Goal: Task Accomplishment & Management: Manage account settings

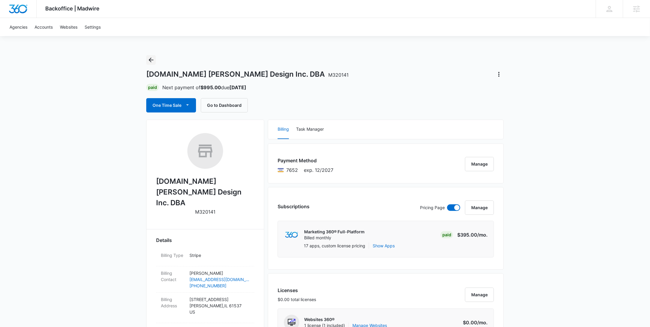
click at [155, 60] on button "Back" at bounding box center [151, 60] width 10 height 10
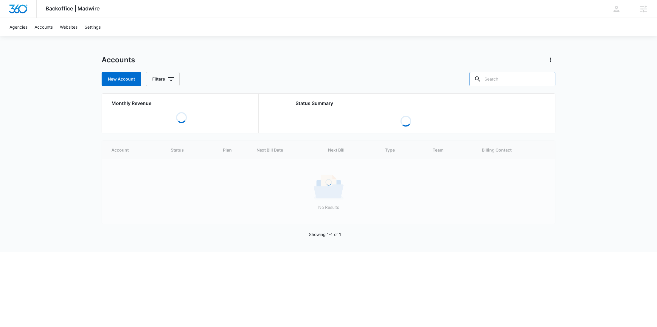
click at [527, 78] on input "text" at bounding box center [513, 79] width 86 height 14
paste input "M337997"
type input "M337997"
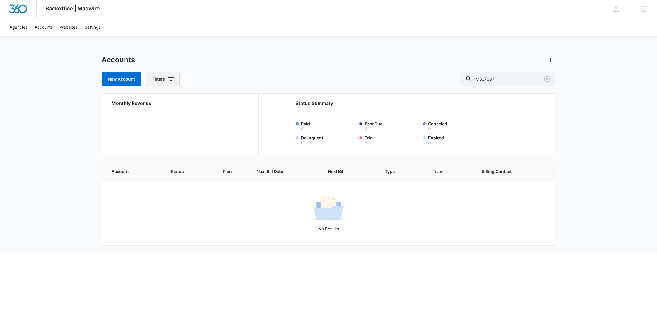
click at [162, 79] on button "Filters" at bounding box center [163, 79] width 34 height 14
click at [216, 103] on icon "Show Agency filters" at bounding box center [216, 100] width 7 height 7
click at [190, 121] on label "Search All Agencies" at bounding box center [187, 120] width 69 height 6
click at [154, 121] on input "Search All Agencies" at bounding box center [153, 120] width 0 height 0
checkbox input "true"
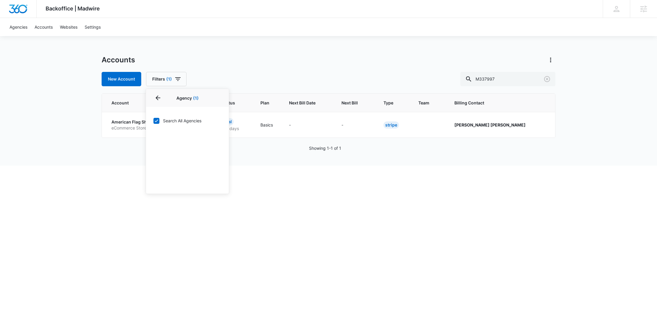
click at [258, 66] on div "Accounts New Account Filters (1) Agency 1 Agency (1) Search All Agencies Billin…" at bounding box center [329, 70] width 454 height 31
click at [132, 122] on p "American Flag Shoppe" at bounding box center [136, 122] width 50 height 6
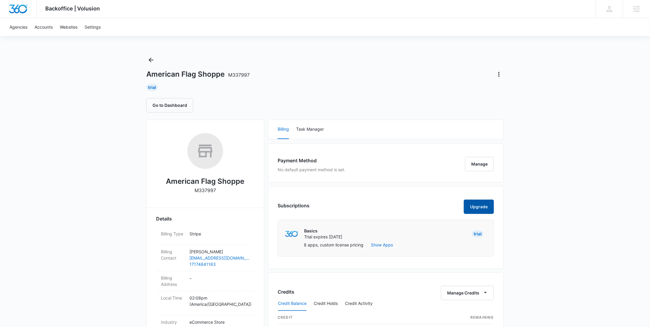
click at [483, 206] on button "Upgrade" at bounding box center [479, 206] width 30 height 14
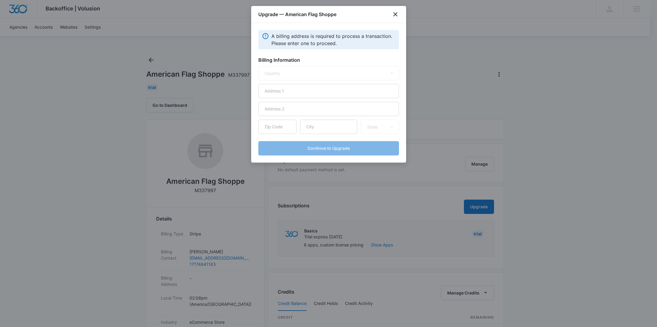
select select "US"
click at [310, 93] on input "text" at bounding box center [328, 91] width 141 height 14
paste input "2124 Old Lancaster Pike"
type input "2124 Old Lancaster Pike"
click at [325, 131] on input "text" at bounding box center [328, 127] width 57 height 14
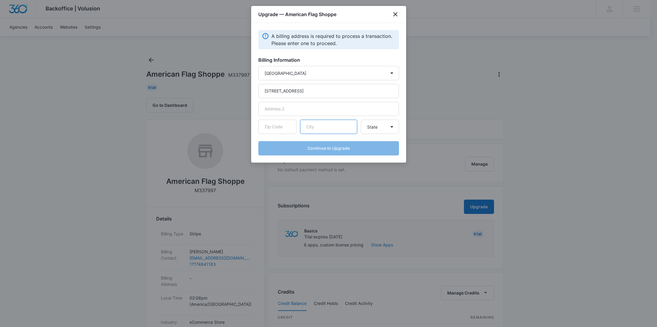
paste input "Reinholds"
type input "Reinholds"
click at [266, 134] on form "Country Afghanistan Åland Islands Albania Algeria American Samoa Andorra Angola…" at bounding box center [328, 110] width 141 height 89
click at [269, 128] on input "text" at bounding box center [277, 127] width 38 height 14
paste input "17569"
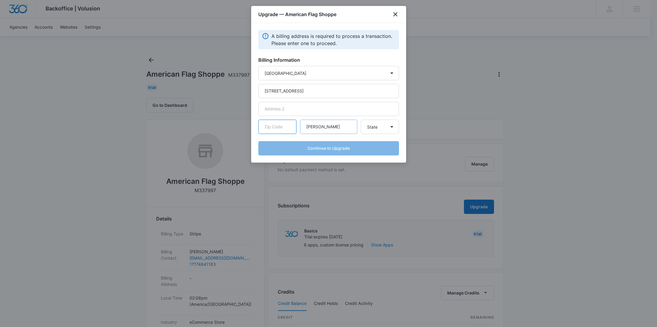
type input "17569"
click at [368, 127] on select "State Alaska Alabama Arkansas American Samoa Arizona California Colorado Connec…" at bounding box center [380, 127] width 38 height 14
select select "PA"
click at [361, 120] on select "State Alaska Alabama Arkansas American Samoa Arizona California Colorado Connec…" at bounding box center [380, 127] width 38 height 14
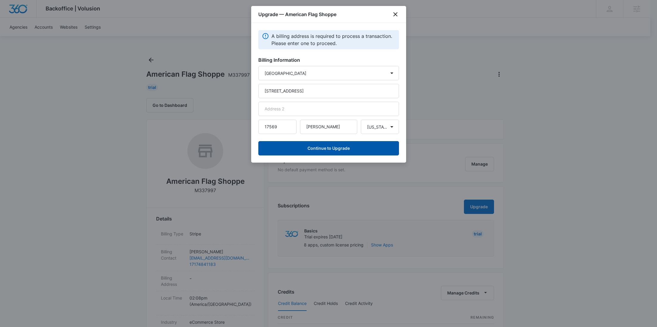
click at [329, 148] on button "Continue to Upgrade" at bounding box center [328, 148] width 141 height 14
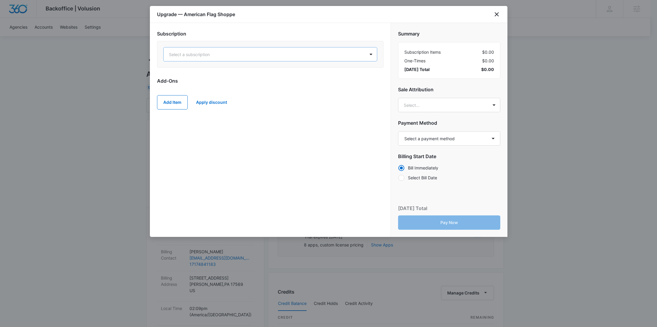
click at [277, 58] on div "Select a subscription" at bounding box center [265, 54] width 202 height 13
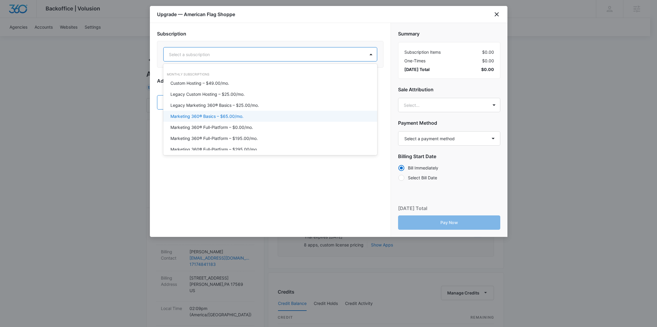
scroll to position [20, 0]
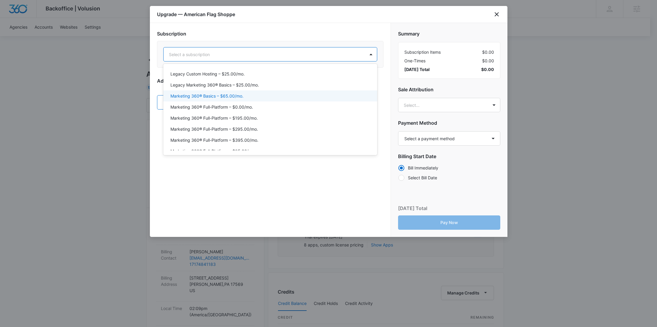
click at [258, 95] on div "Marketing 360® Basics – $65.00/mo." at bounding box center [270, 96] width 199 height 6
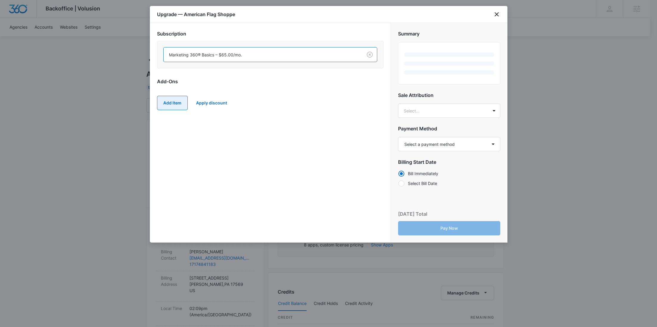
click at [169, 102] on button "Add Item" at bounding box center [172, 103] width 31 height 14
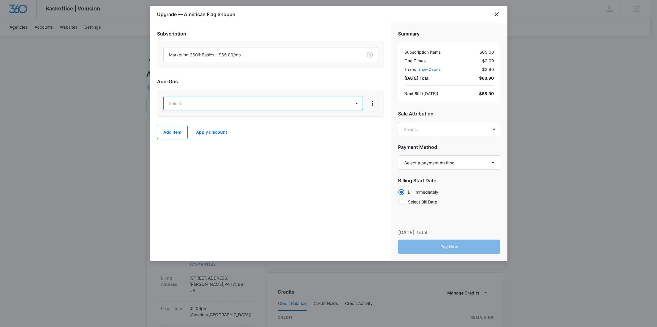
click at [177, 102] on body "Backoffice | Volusion Apps Settings RY Rochelle Young rochelle.young@madwire.co…" at bounding box center [328, 305] width 657 height 610
type input "WEB"
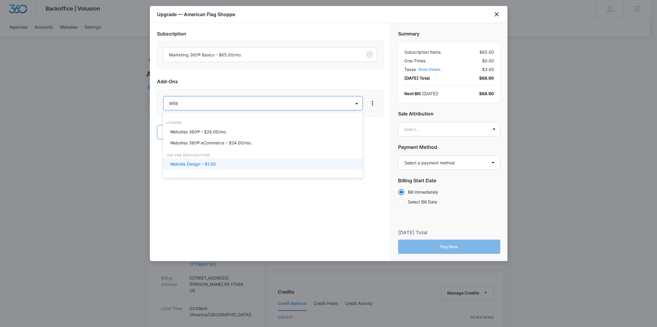
click at [194, 164] on p "Website Design – $1.00" at bounding box center [193, 164] width 46 height 6
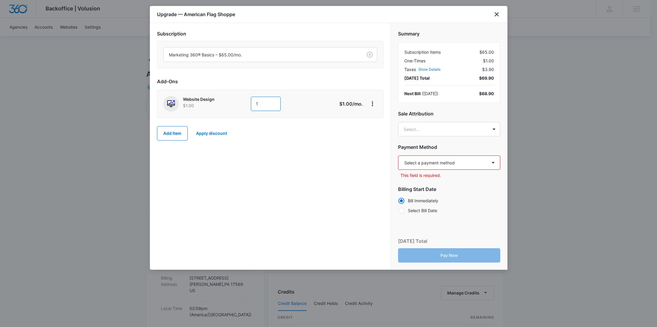
drag, startPoint x: 261, startPoint y: 104, endPoint x: 247, endPoint y: 104, distance: 14.6
click at [248, 104] on div "Website Design $1.00 1" at bounding box center [249, 104] width 172 height 16
paste input "2,610.00"
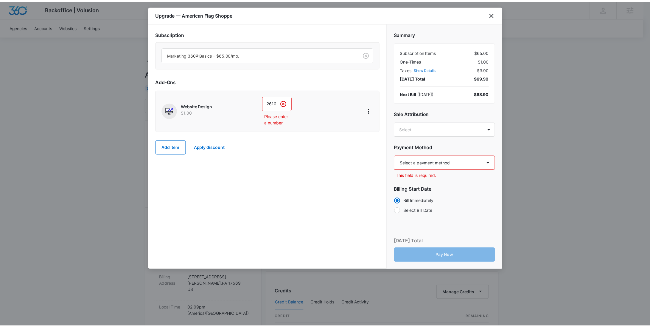
scroll to position [0, 0]
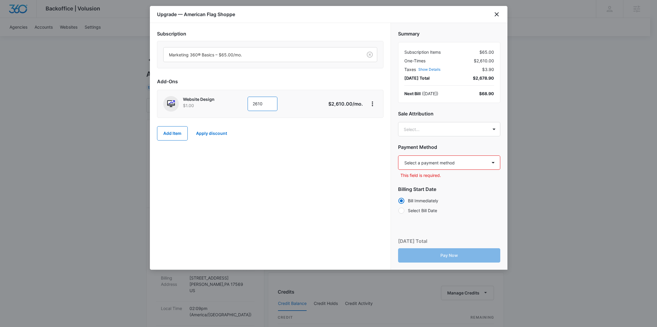
type input "2610"
click at [452, 131] on body "Backoffice | Volusion Apps Settings RY Rochelle Young rochelle.young@madwire.co…" at bounding box center [328, 305] width 657 height 610
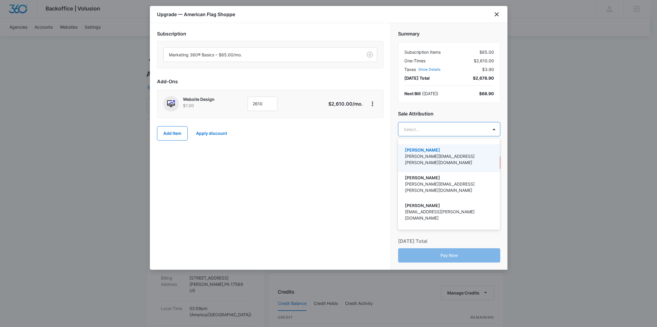
paste input "Holzapfel"
type input "Holzapfel"
click at [450, 147] on p "Dave Holzapfel" at bounding box center [448, 150] width 87 height 6
click at [450, 149] on p "Percy Ackerman" at bounding box center [448, 150] width 87 height 6
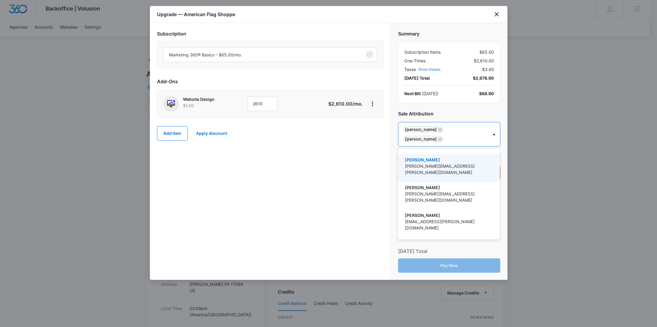
click at [440, 139] on div at bounding box center [328, 163] width 657 height 327
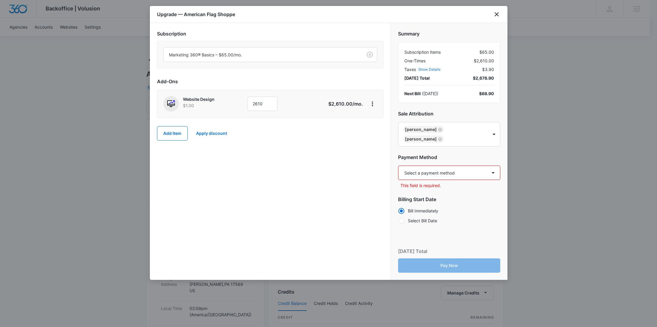
click at [439, 138] on icon "Remove Percy Ackerman" at bounding box center [440, 139] width 4 height 4
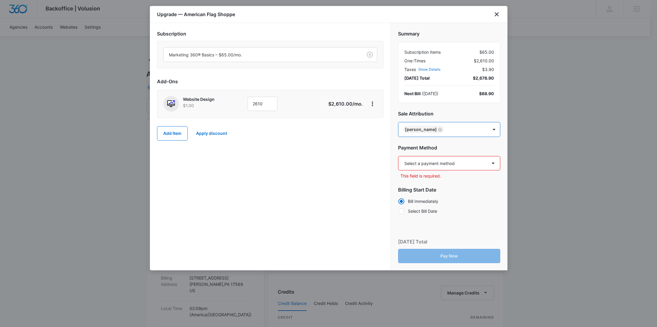
drag, startPoint x: 353, startPoint y: 154, endPoint x: 422, endPoint y: 164, distance: 69.6
click at [353, 154] on div "Subscription Marketing 360® Basics – $65.00/mo. Add-Ons Website Design $1.00 26…" at bounding box center [270, 146] width 241 height 247
click at [422, 164] on select "Select a payment method Visa ending in 9080 New payment method Monthly invoice" at bounding box center [449, 163] width 102 height 14
select select "pm_1S6GRNA4n8RTgNjUzvZ19SaA"
click at [398, 156] on select "Select a payment method Visa ending in 9080 New payment method Monthly invoice" at bounding box center [449, 163] width 102 height 14
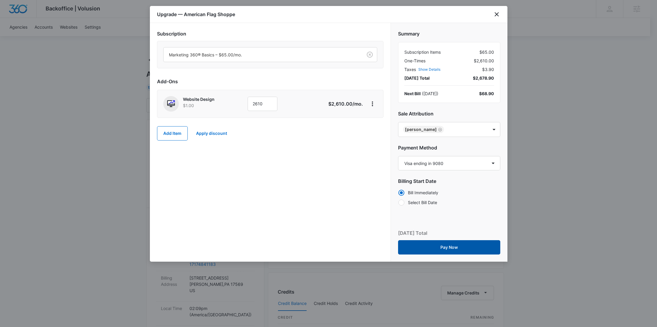
click at [439, 248] on button "Pay Now" at bounding box center [449, 247] width 102 height 14
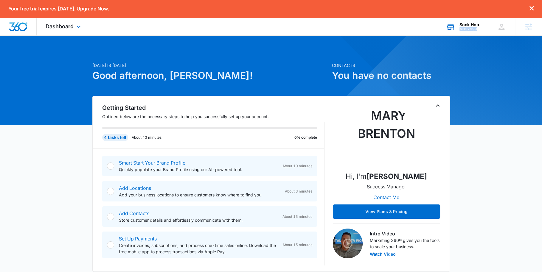
drag, startPoint x: 479, startPoint y: 29, endPoint x: 460, endPoint y: 30, distance: 18.8
click at [460, 30] on div "M337999" at bounding box center [470, 29] width 20 height 4
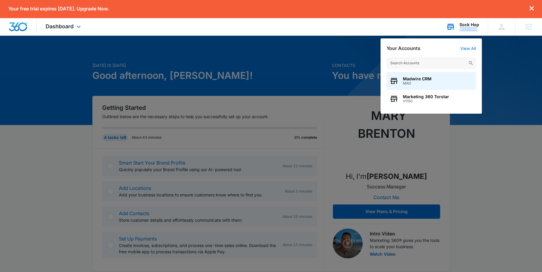
drag, startPoint x: 478, startPoint y: 30, endPoint x: 461, endPoint y: 30, distance: 17.0
click at [461, 30] on div "M337999" at bounding box center [470, 29] width 20 height 4
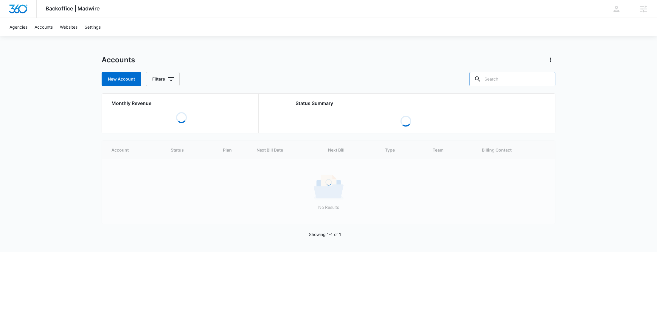
click at [514, 81] on input "text" at bounding box center [513, 79] width 86 height 14
paste input "M337999"
type input "M337999"
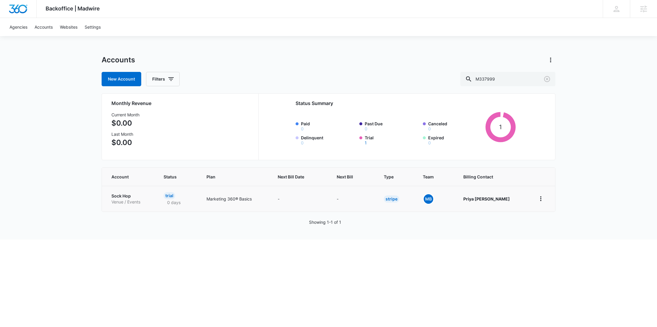
click at [126, 197] on p "Sock Hop" at bounding box center [130, 196] width 38 height 6
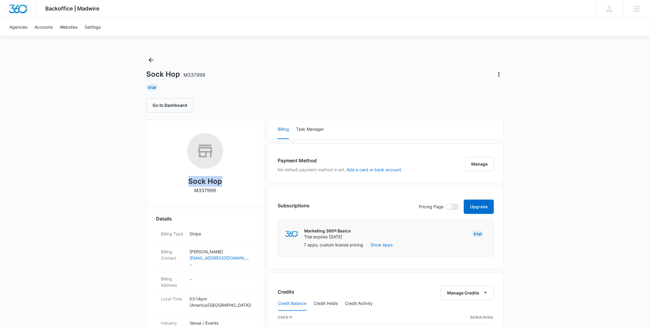
drag, startPoint x: 225, startPoint y: 181, endPoint x: 180, endPoint y: 182, distance: 45.0
click at [180, 182] on div "Sock Hop M337999" at bounding box center [205, 165] width 98 height 65
copy h2 "Sock Hop"
click at [478, 164] on button "Manage" at bounding box center [479, 164] width 29 height 14
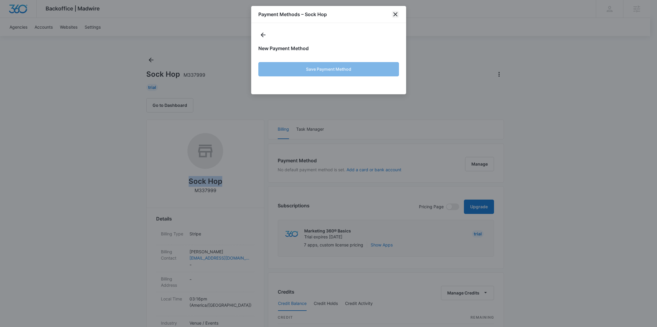
click at [392, 13] on icon "close" at bounding box center [395, 14] width 7 height 7
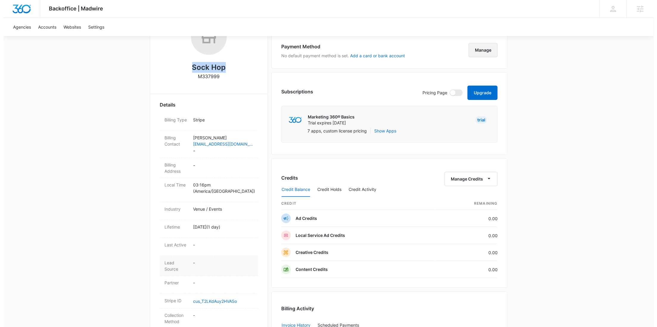
scroll to position [131, 0]
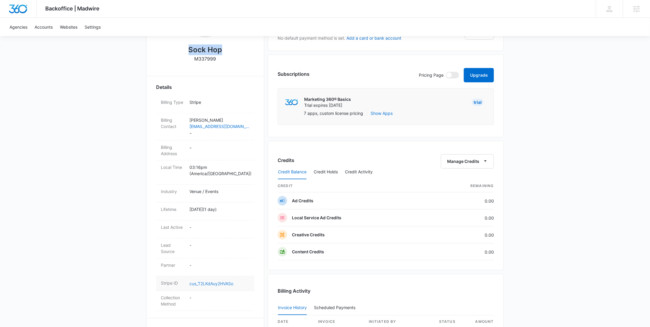
click at [204, 281] on link "cus_T2LKdAuy2HVASo" at bounding box center [212, 283] width 44 height 5
click at [478, 75] on button "Upgrade" at bounding box center [479, 75] width 30 height 14
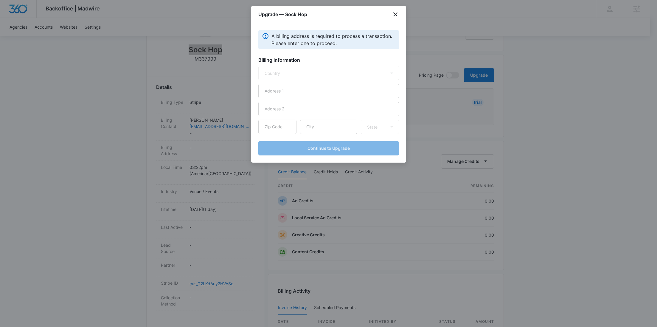
select select "US"
click at [292, 93] on input "text" at bounding box center [328, 91] width 141 height 14
paste input "2721 STEECE WAY LEANDER, TX 78641-3767 US"
click at [313, 91] on input "2721 STEECE WAY LEANDER, TX 78641-3767 US" at bounding box center [328, 91] width 141 height 14
drag, startPoint x: 313, startPoint y: 91, endPoint x: 314, endPoint y: 107, distance: 16.1
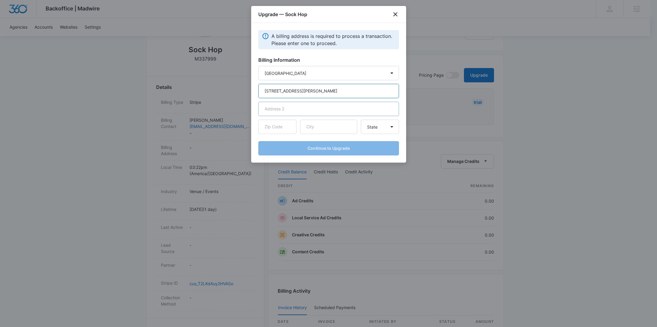
click at [313, 91] on input "2721 STEECE WAY LEANDER, TX 78641-3767 US" at bounding box center [328, 91] width 141 height 14
type input "2721 STEECE WAY LEANDER, TX 78641-3767 US"
click at [317, 127] on input "text" at bounding box center [328, 127] width 57 height 14
paste input "LEANDER"
type input "LEANDER"
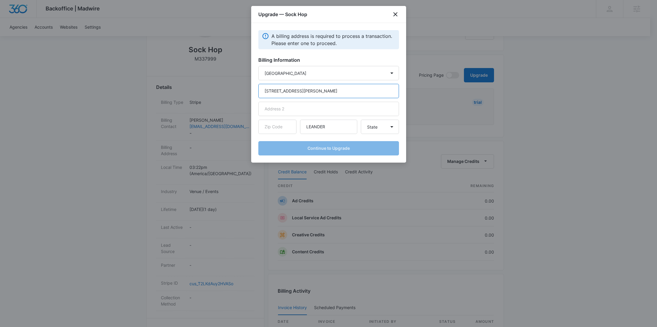
drag, startPoint x: 353, startPoint y: 89, endPoint x: 329, endPoint y: 90, distance: 23.9
click at [329, 90] on input "2721 STEECE WAY LEANDER, TX 78641-3767 US" at bounding box center [328, 91] width 141 height 14
click at [286, 126] on input "text" at bounding box center [277, 127] width 38 height 14
paste input "78641-3767"
type input "78641-3767"
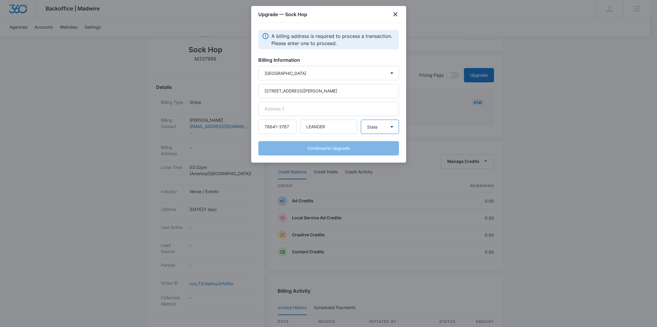
click at [371, 131] on select "State Alaska Alabama Arkansas American Samoa Arizona California Colorado Connec…" at bounding box center [380, 127] width 38 height 14
select select "TX"
click at [361, 120] on select "State Alaska Alabama Arkansas American Samoa Arizona California Colorado Connec…" at bounding box center [380, 127] width 38 height 14
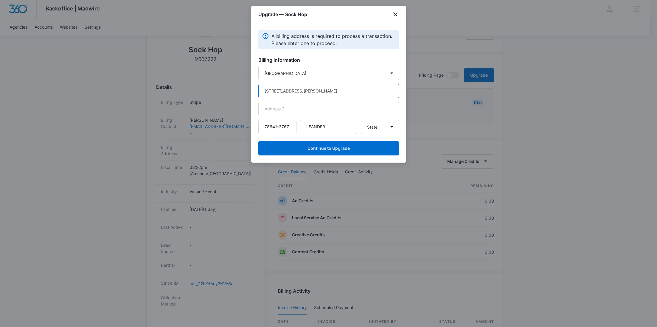
drag, startPoint x: 373, startPoint y: 90, endPoint x: 303, endPoint y: 89, distance: 69.8
click at [303, 89] on input "2721 STEECE WAY LEANDER, TX 78641-3767 US" at bounding box center [328, 91] width 141 height 14
type input "2721 STEECE WAY"
click at [335, 153] on button "Continue to Upgrade" at bounding box center [328, 148] width 141 height 14
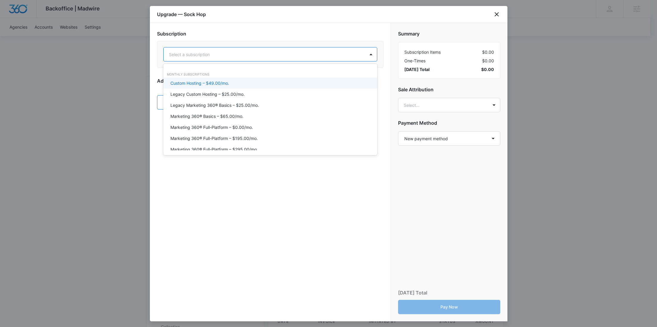
click at [296, 56] on div at bounding box center [263, 54] width 188 height 7
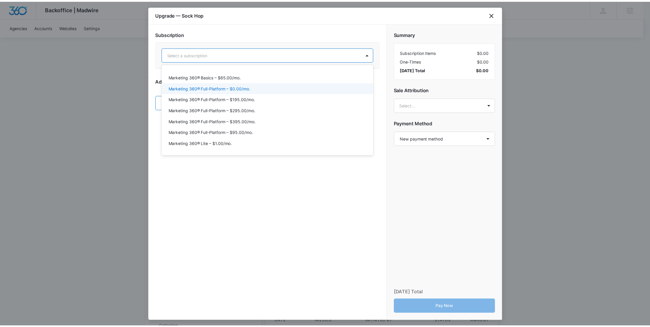
scroll to position [61, 0]
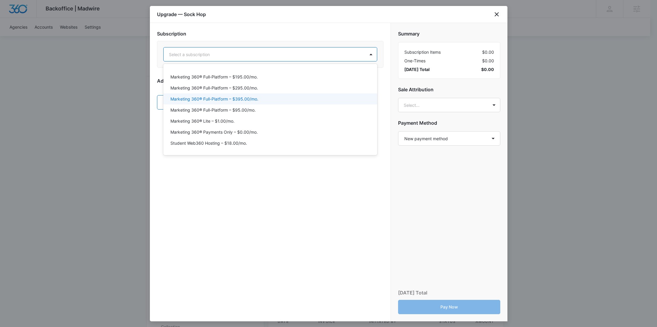
click at [259, 99] on div "Marketing 360® Full-Platform – $395.00/mo." at bounding box center [270, 99] width 199 height 6
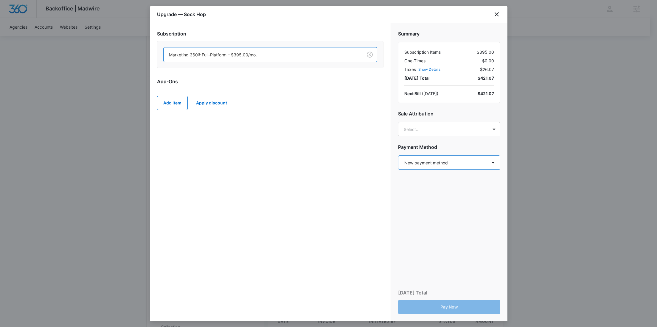
click at [430, 164] on select "Select a payment method New payment method Monthly invoice" at bounding box center [449, 162] width 102 height 14
select select "MANUAL_INVOICE"
click at [398, 155] on select "Select a payment method New payment method Monthly invoice" at bounding box center [449, 162] width 102 height 14
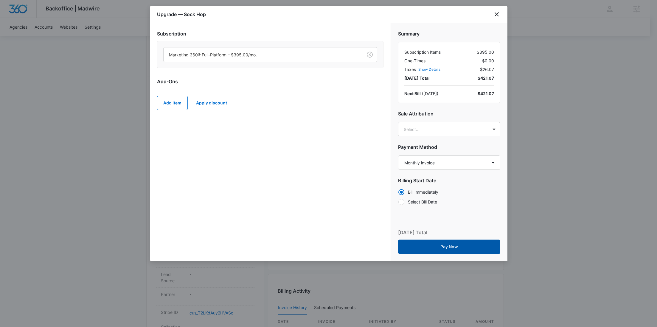
click at [464, 245] on button "Pay Now" at bounding box center [449, 246] width 102 height 14
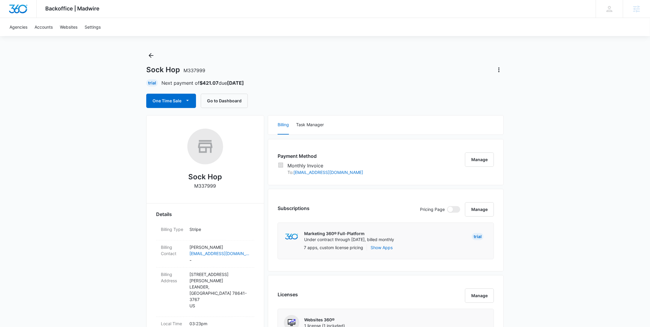
scroll to position [0, 0]
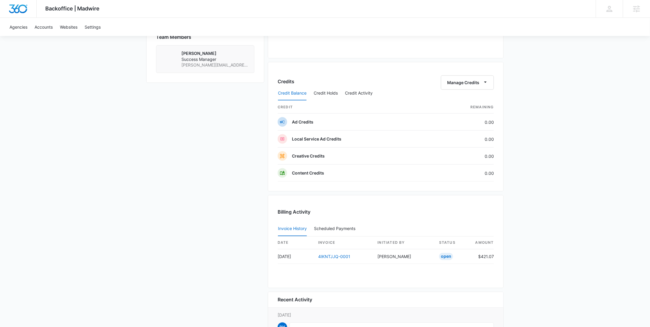
scroll to position [558, 0]
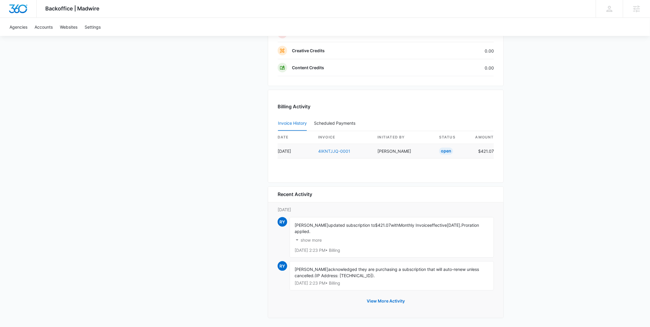
click at [343, 149] on link "4IKNTJJQ-0001" at bounding box center [334, 151] width 32 height 5
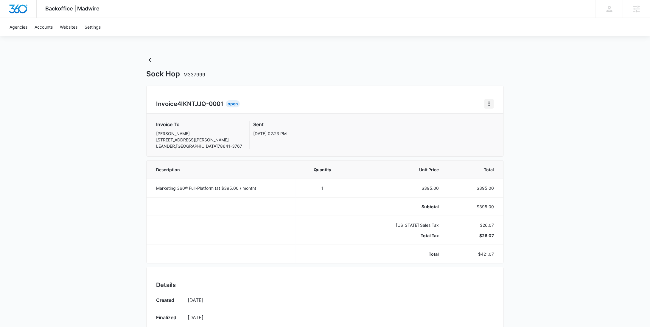
click at [493, 102] on icon "Home" at bounding box center [489, 103] width 7 height 7
click at [499, 120] on link "Download Invoice" at bounding box center [509, 120] width 35 height 5
click at [154, 59] on icon "Back" at bounding box center [151, 59] width 7 height 7
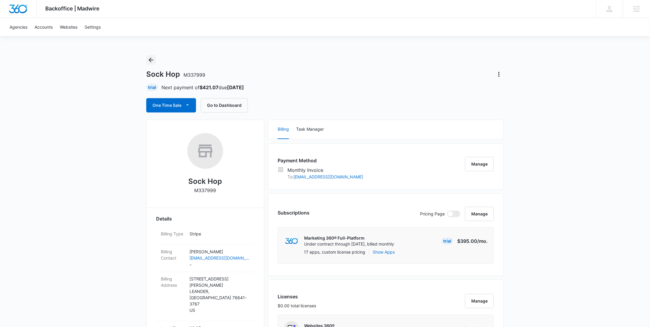
click at [153, 58] on icon "Back" at bounding box center [151, 59] width 7 height 7
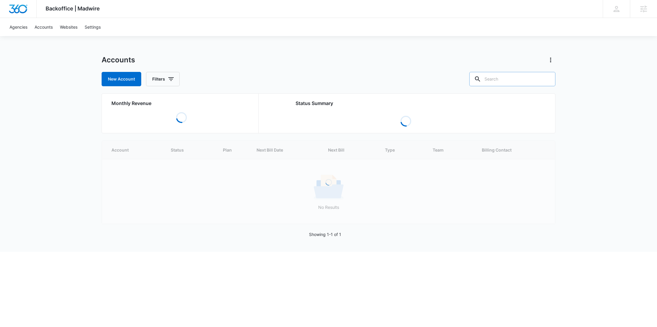
click at [539, 81] on input "text" at bounding box center [513, 79] width 86 height 14
paste input "InsuraGreat"
type input "InsuraGreat"
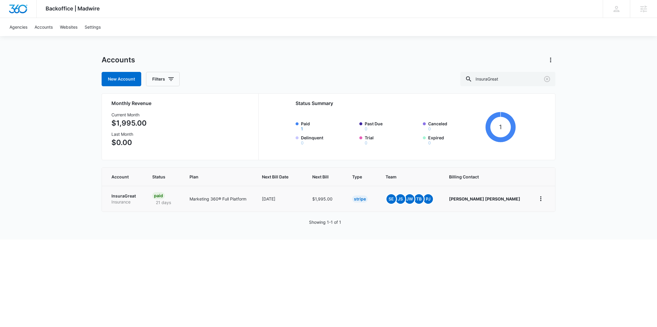
click at [120, 196] on p "InsuraGreat" at bounding box center [124, 196] width 27 height 6
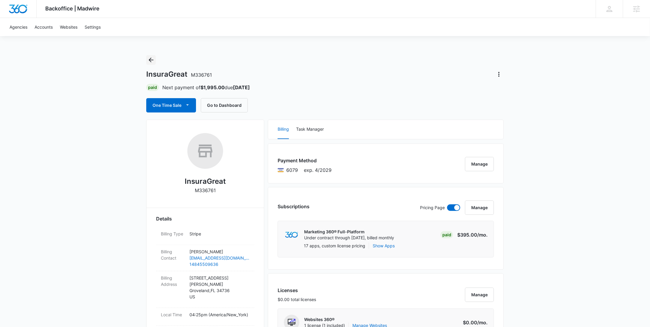
click at [151, 57] on icon "Back" at bounding box center [151, 59] width 7 height 7
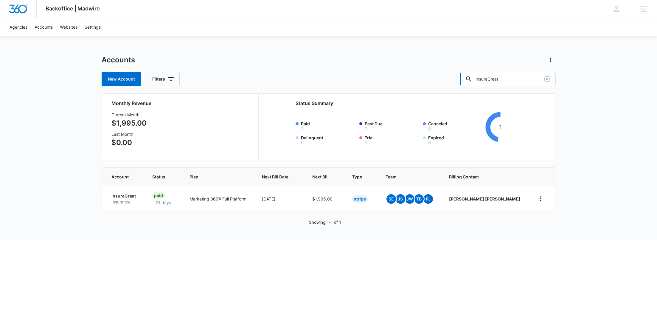
drag, startPoint x: 527, startPoint y: 79, endPoint x: 464, endPoint y: 77, distance: 63.2
click at [464, 77] on div "New Account Filters InsuraGreat" at bounding box center [329, 79] width 454 height 14
paste input "M338008"
type input "M338008"
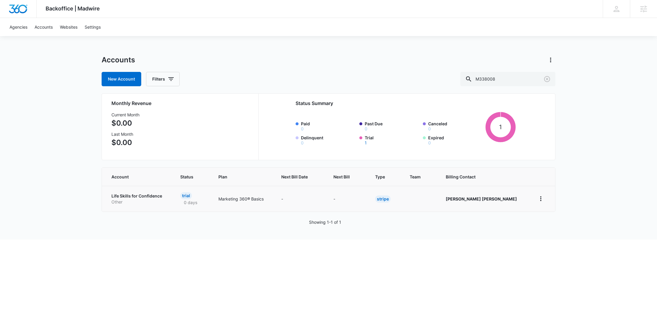
click at [137, 196] on p "Life Skills for Confidence" at bounding box center [138, 196] width 55 height 6
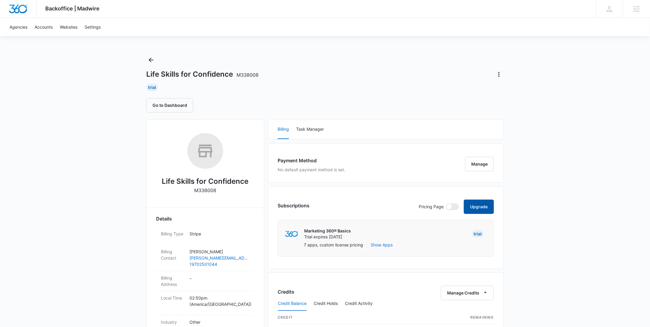
click at [479, 205] on button "Upgrade" at bounding box center [479, 206] width 30 height 14
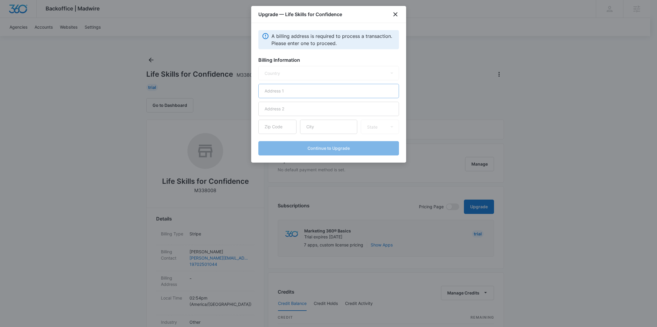
select select "US"
click at [277, 89] on input "text" at bounding box center [328, 91] width 141 height 14
paste input "39795 N [PERSON_NAME] Dr"
type input "39795 N [PERSON_NAME] Dr"
click at [330, 130] on input "text" at bounding box center [328, 127] width 57 height 14
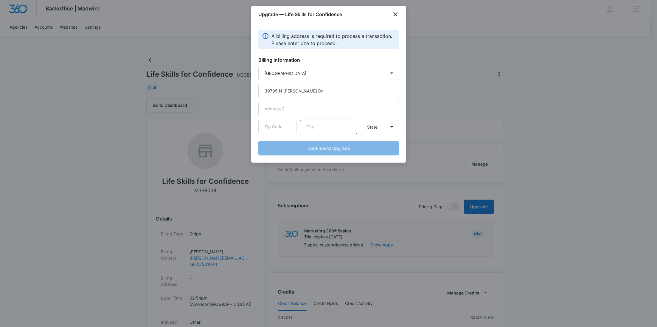
paste input "[GEOGRAPHIC_DATA]"
type input "[GEOGRAPHIC_DATA]"
click at [276, 124] on input "text" at bounding box center [277, 127] width 38 height 14
paste input "85140"
type input "85140"
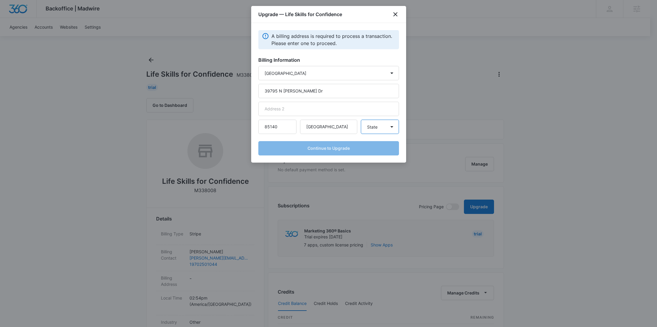
click at [381, 129] on select "State Alaska Alabama Arkansas American Samoa Arizona California Colorado Connec…" at bounding box center [380, 127] width 38 height 14
select select "AZ"
click at [361, 120] on select "State Alaska Alabama Arkansas American Samoa Arizona California Colorado Connec…" at bounding box center [380, 127] width 38 height 14
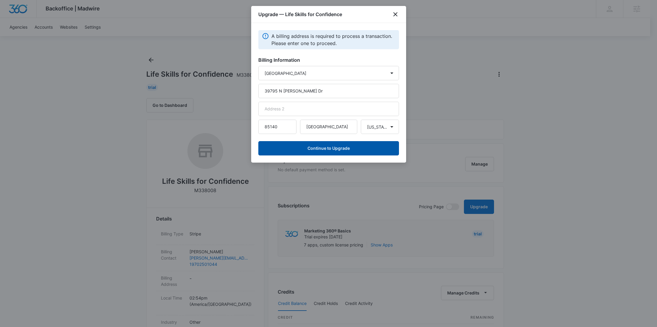
click at [335, 143] on button "Continue to Upgrade" at bounding box center [328, 148] width 141 height 14
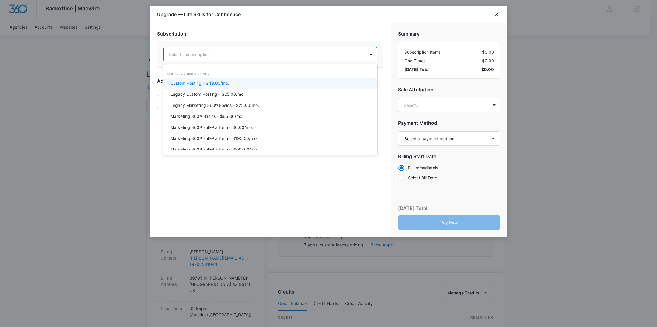
click at [277, 60] on div "Select a subscription" at bounding box center [265, 54] width 202 height 13
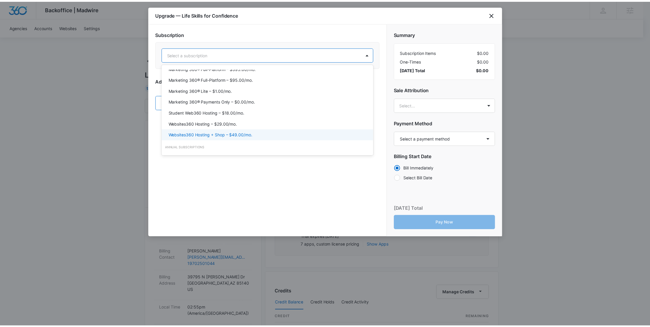
scroll to position [76, 0]
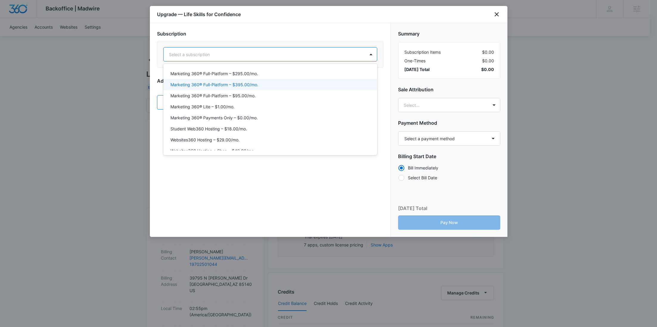
click at [267, 88] on div "Marketing 360® Full-Platform – $395.00/mo." at bounding box center [270, 84] width 214 height 11
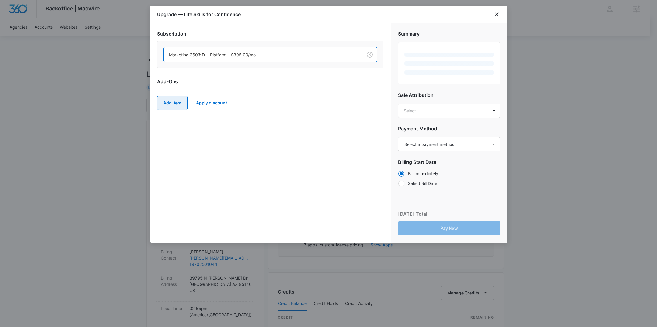
click at [162, 99] on button "Add Item" at bounding box center [172, 103] width 31 height 14
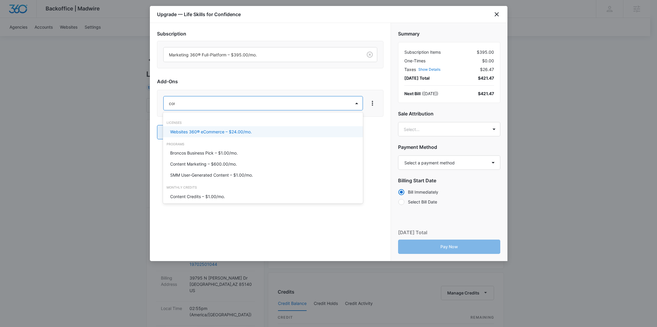
type input "cont"
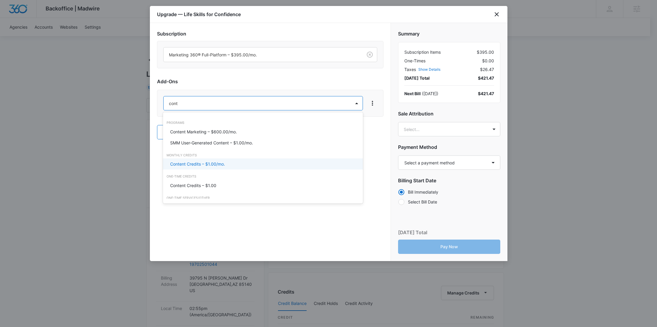
click at [193, 161] on p "Content Credits – $1.00/mo." at bounding box center [197, 164] width 55 height 6
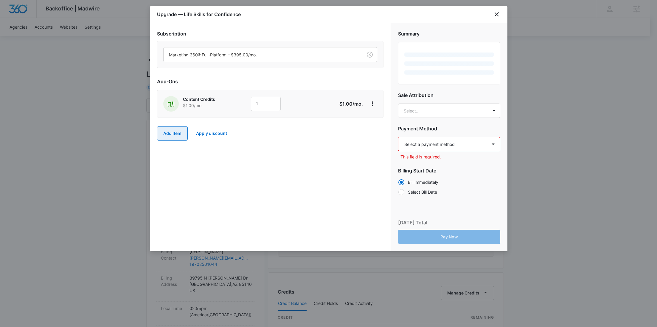
click at [176, 137] on button "Add Item" at bounding box center [172, 133] width 31 height 14
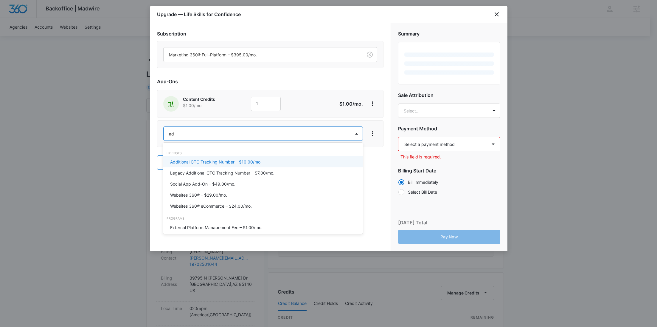
type input "ad c"
click at [191, 164] on p "Ad Credits – $1.00/mo." at bounding box center [192, 162] width 45 height 6
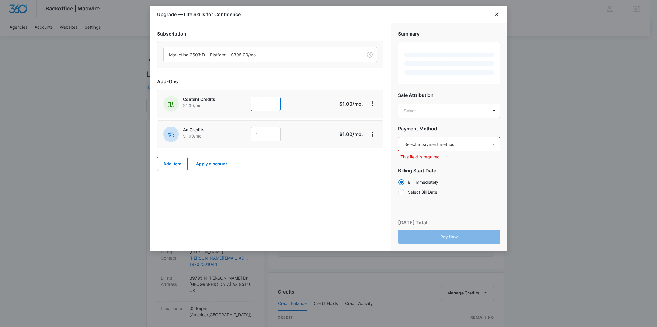
drag, startPoint x: 262, startPoint y: 103, endPoint x: 228, endPoint y: 103, distance: 34.3
click at [229, 103] on div "Content Credits $1.00 /mo. 1" at bounding box center [249, 104] width 172 height 16
type input "600"
click at [228, 103] on p "$1.00 /mo." at bounding box center [208, 105] width 50 height 6
drag, startPoint x: 264, startPoint y: 135, endPoint x: 230, endPoint y: 135, distance: 34.3
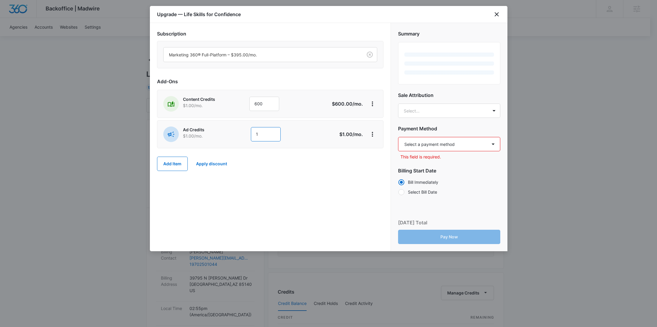
click at [230, 135] on div "Ad Credits $1.00 /mo. 1" at bounding box center [249, 134] width 172 height 16
type input "1000"
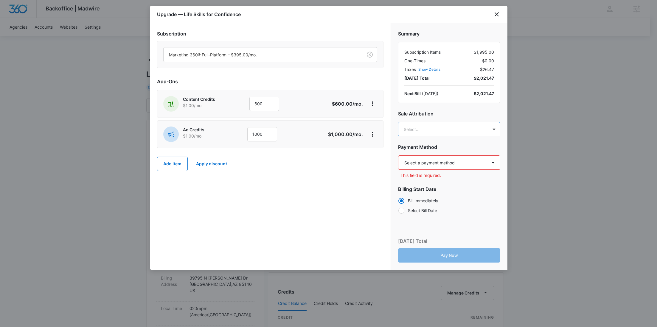
click at [423, 127] on body "Backoffice | Madwire Apps Settings RY Rochelle Young rochelle.young@madwire.com…" at bounding box center [328, 305] width 657 height 610
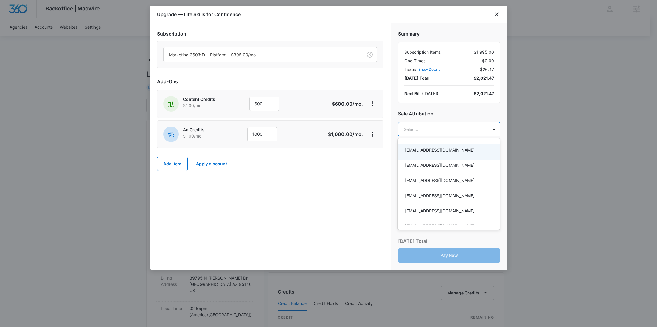
paste input "Freeman"
type input "Freeman"
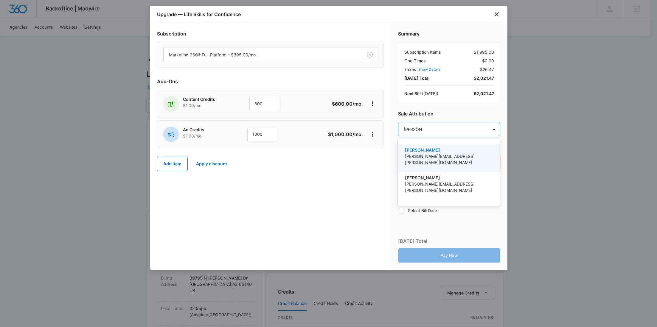
click at [431, 159] on div "Adriann Freeman adriann.freeman@marketing360.com" at bounding box center [448, 158] width 87 height 23
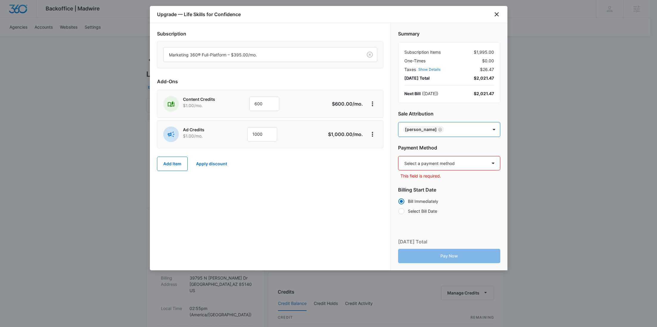
paste input "Dakovich"
type input "Dakovich"
click at [440, 154] on p "dominic.dakovich@madwire.com" at bounding box center [448, 159] width 87 height 13
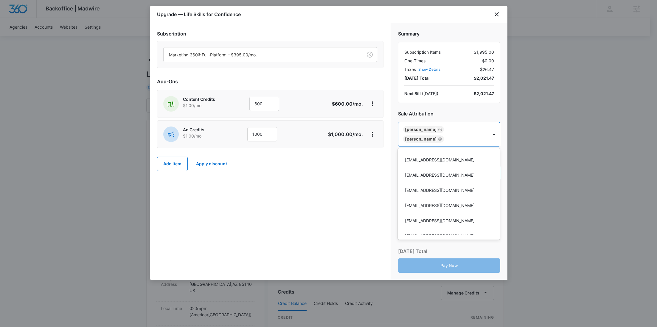
click at [328, 189] on div at bounding box center [328, 163] width 657 height 327
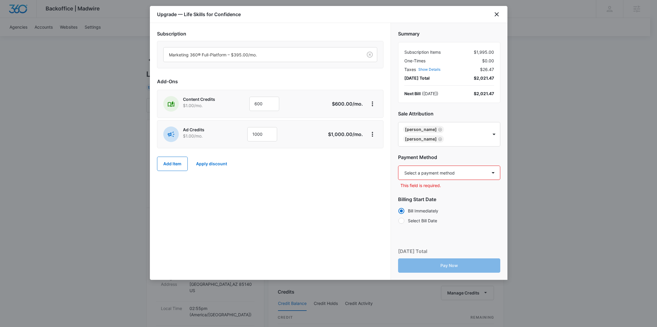
click at [419, 170] on select "Select a payment method Visa ending in 6944 New payment method Monthly invoice" at bounding box center [449, 172] width 102 height 14
select select "pm_1S6HRMA4n8RTgNjUfkL1CL1G"
click at [398, 165] on select "Select a payment method Visa ending in 6944 New payment method Monthly invoice" at bounding box center [449, 172] width 102 height 14
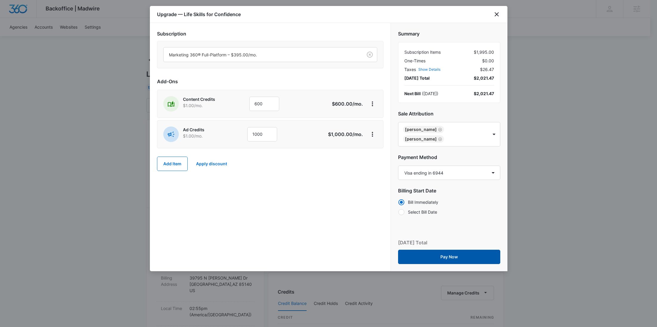
click at [452, 255] on button "Pay Now" at bounding box center [449, 257] width 102 height 14
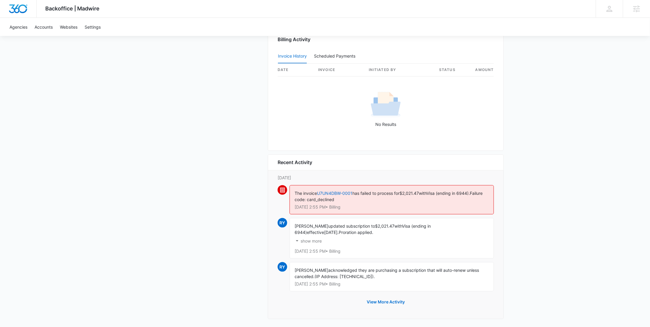
scroll to position [589, 0]
click at [419, 191] on span "$2,021.47" at bounding box center [409, 192] width 19 height 5
copy span "2,021.47"
drag, startPoint x: 434, startPoint y: 189, endPoint x: 487, endPoint y: 193, distance: 52.6
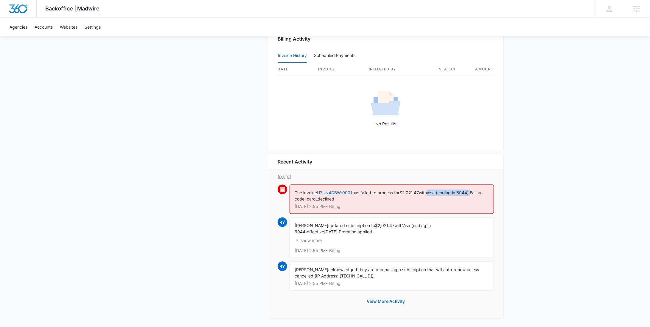
click at [487, 193] on div "The invoice U7UN4DBW-0001 has failed to process for $2,021.47 with Visa (ending…" at bounding box center [392, 199] width 204 height 29
copy span "Visa (ending in 6944)."
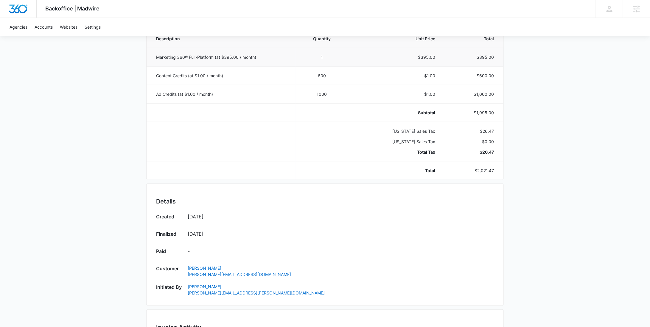
scroll to position [275, 0]
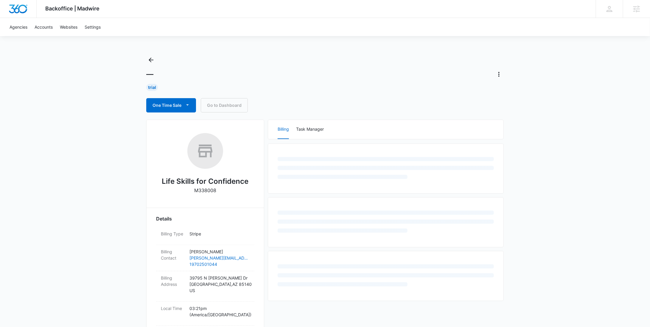
scroll to position [133, 0]
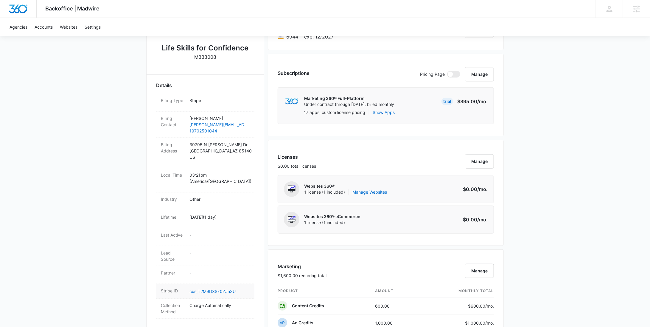
click at [203, 287] on dd "cus_T2M9DXSx0ZJn3U" at bounding box center [220, 290] width 60 height 7
click at [204, 289] on link "cus_T2M9DXSx0ZJn3U" at bounding box center [213, 291] width 46 height 5
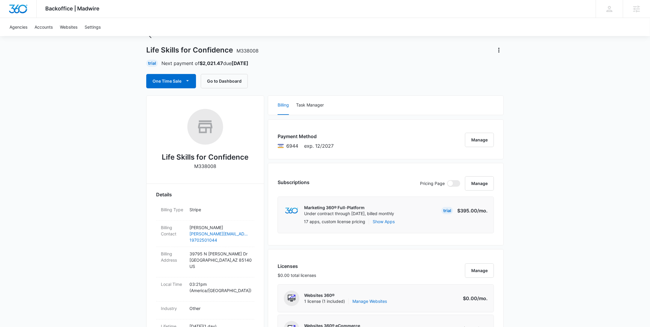
scroll to position [0, 0]
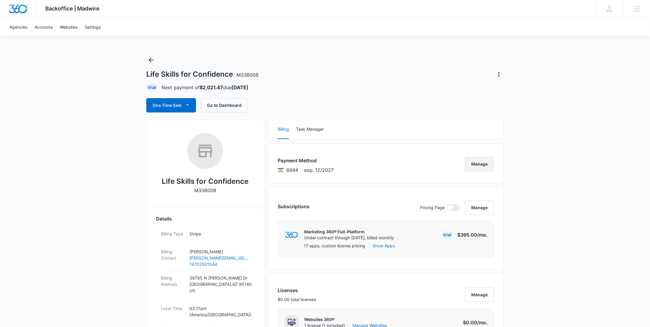
click at [484, 162] on button "Manage" at bounding box center [479, 164] width 29 height 14
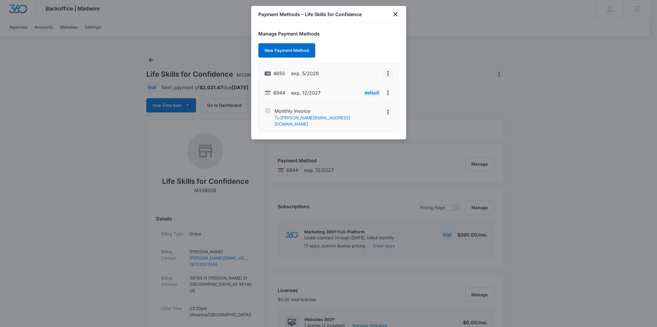
click at [386, 74] on icon "View More" at bounding box center [388, 73] width 7 height 7
click at [368, 97] on div "Set As Default" at bounding box center [365, 99] width 28 height 4
click at [390, 111] on icon "View More" at bounding box center [388, 112] width 7 height 7
click at [396, 12] on icon "close" at bounding box center [395, 14] width 7 height 7
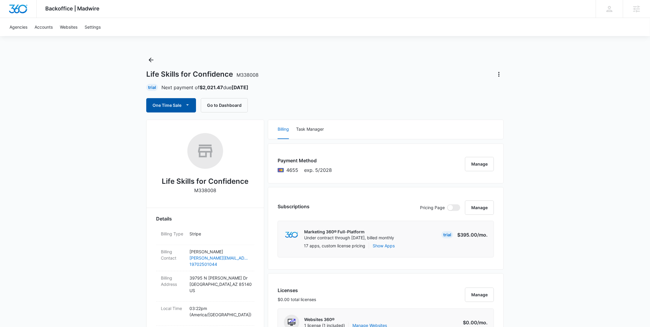
click at [171, 106] on button "One Time Sale" at bounding box center [171, 105] width 50 height 14
click at [172, 124] on div "Run One-Time Payment" at bounding box center [188, 125] width 69 height 6
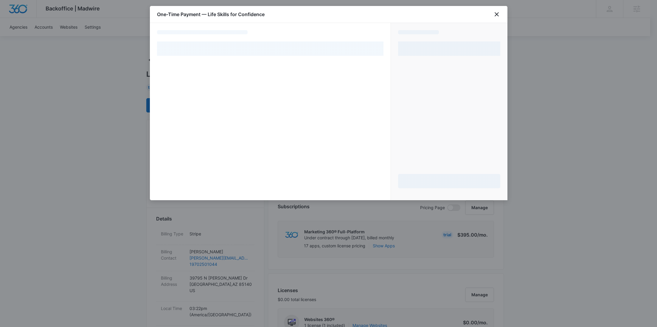
select select "pm_1S6HhgA4n8RTgNjUzNT02ZLC"
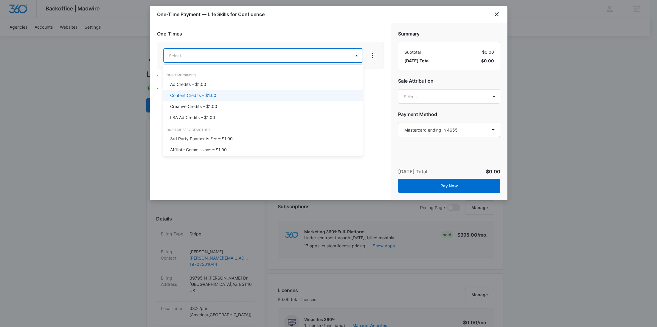
click at [227, 99] on div "Content Credits – $1.00" at bounding box center [263, 95] width 200 height 11
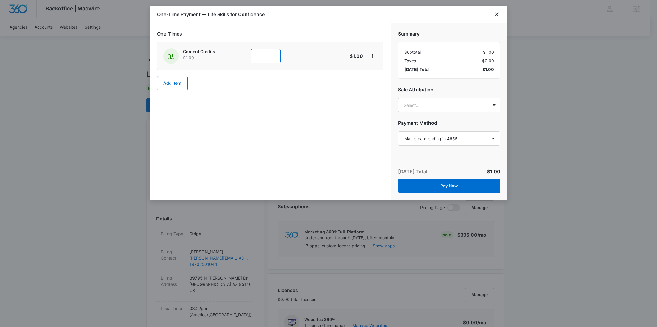
drag, startPoint x: 269, startPoint y: 61, endPoint x: 230, endPoint y: 57, distance: 38.3
click at [230, 57] on div "Content Credits $1.00 1" at bounding box center [249, 56] width 172 height 16
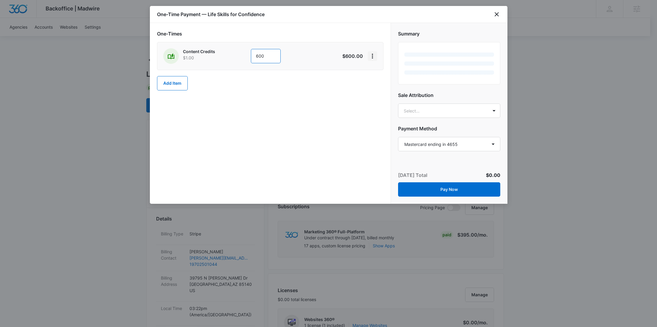
type input "600"
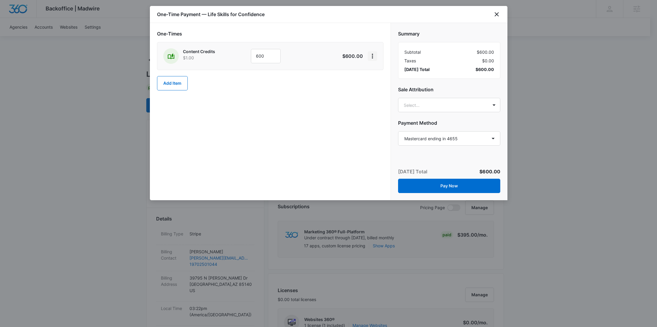
click at [371, 54] on icon "View More" at bounding box center [372, 55] width 7 height 7
click at [379, 71] on div "Add Discount" at bounding box center [388, 72] width 26 height 4
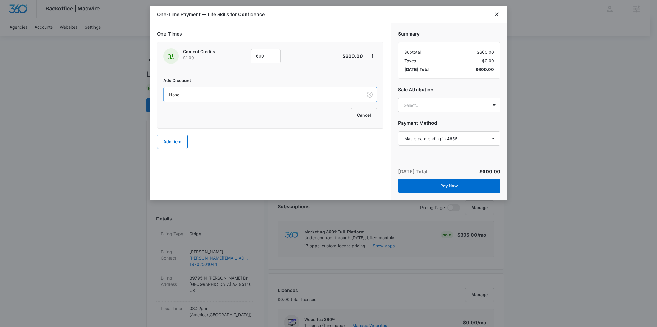
click at [283, 95] on div at bounding box center [262, 94] width 186 height 7
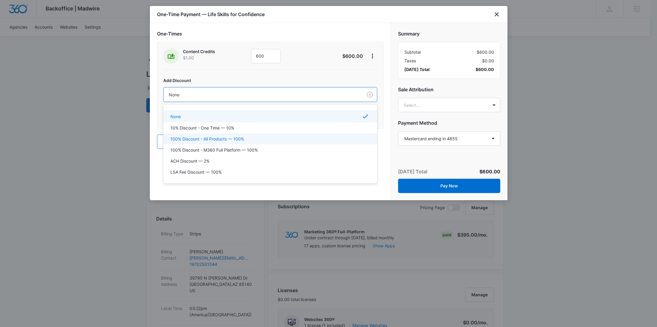
click at [260, 134] on div "100% Discount - All Products — 100%" at bounding box center [270, 138] width 214 height 11
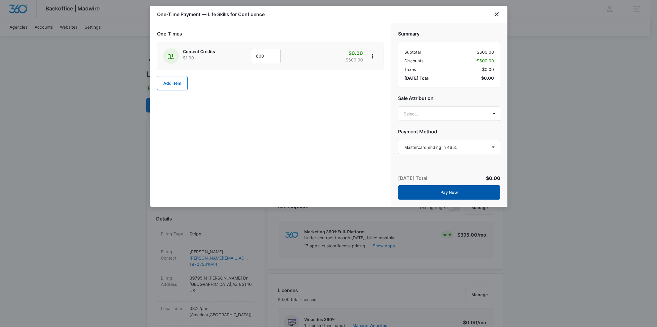
click at [463, 190] on button "Pay Now" at bounding box center [449, 192] width 102 height 14
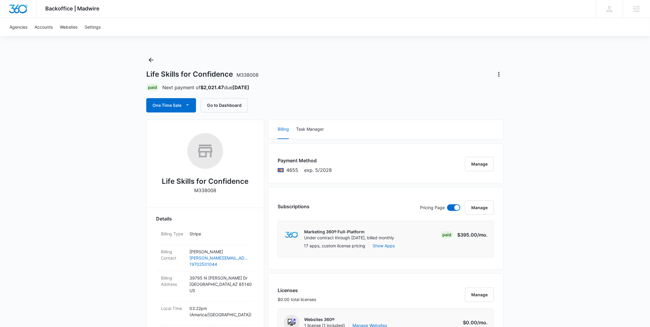
scroll to position [556, 0]
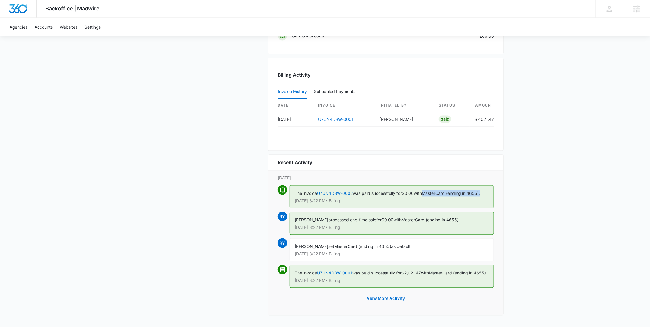
drag, startPoint x: 489, startPoint y: 188, endPoint x: 430, endPoint y: 190, distance: 59.9
click at [430, 190] on div "The invoice U7UN4DBW-0002 was paid successfully for $0.00 with MasterCard (endi…" at bounding box center [392, 196] width 204 height 23
copy span "MasterCard (ending in 4655)."
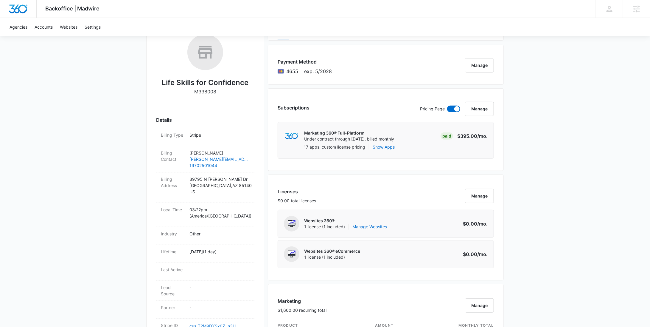
scroll to position [0, 0]
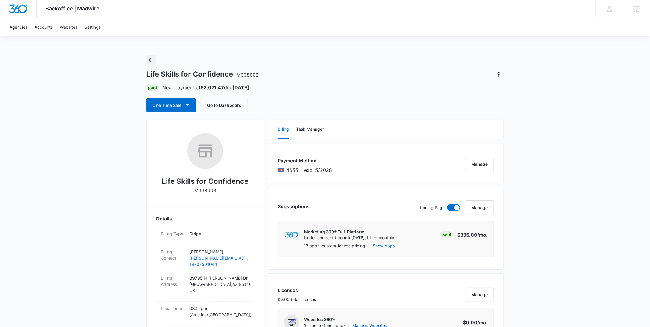
click at [151, 60] on icon "Back" at bounding box center [151, 59] width 7 height 7
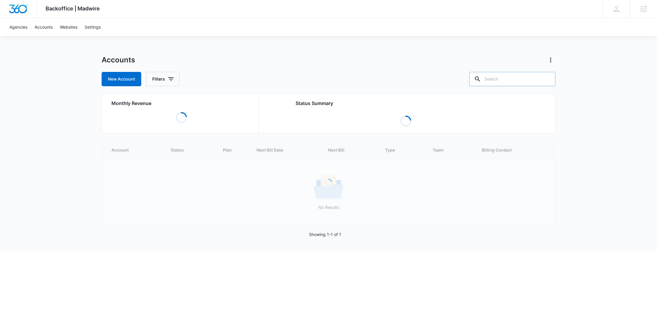
click at [522, 75] on input "text" at bounding box center [513, 79] width 86 height 14
paste input "M320561"
type input "M320561"
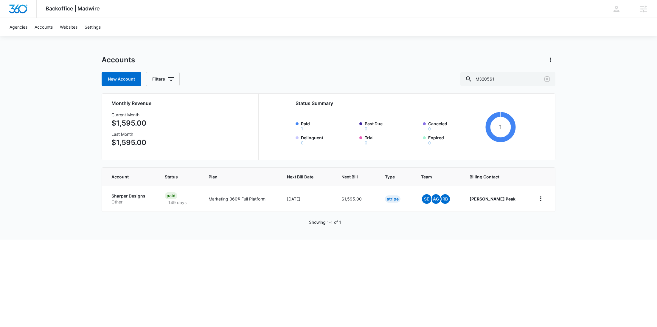
click at [123, 199] on p "Other" at bounding box center [130, 202] width 39 height 6
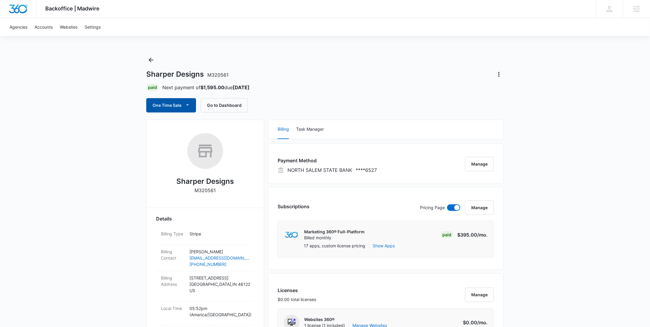
click at [182, 109] on button "One Time Sale" at bounding box center [171, 105] width 50 height 14
click at [182, 123] on div "Run One-Time Payment" at bounding box center [188, 125] width 69 height 6
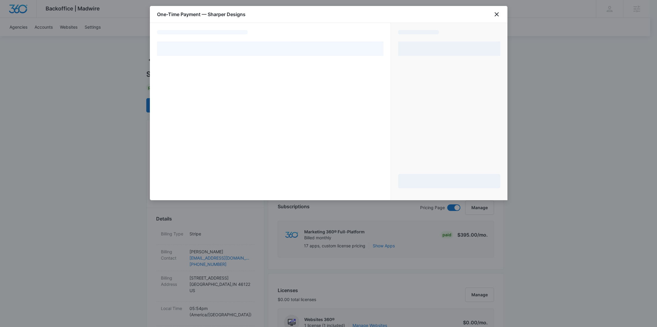
select select "pm_1RC6nFA4n8RTgNjUVWoK7o4V"
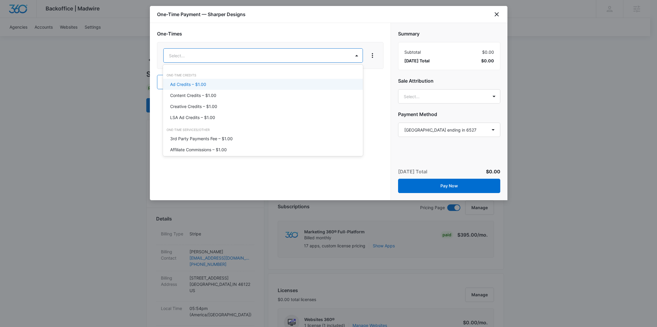
type input "user"
click at [227, 84] on p "SMM User-Generated Content – $1.00" at bounding box center [207, 84] width 74 height 6
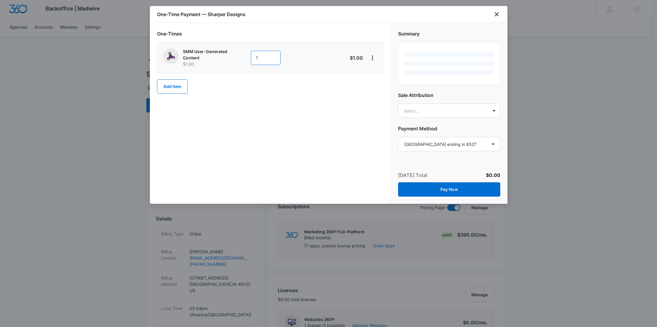
drag, startPoint x: 260, startPoint y: 59, endPoint x: 246, endPoint y: 58, distance: 14.0
click at [248, 58] on div "SMM User-Generated Content $1.00 1" at bounding box center [249, 57] width 172 height 19
paste input "600"
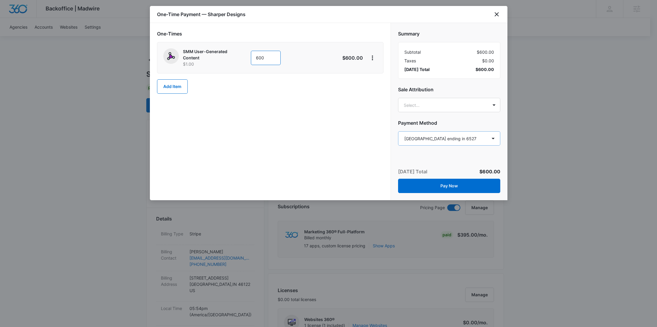
type input "600"
click at [451, 143] on select "Select a payment method Visa ending in 3105 NORTH SALEM STATE BANK ending in 65…" at bounding box center [449, 138] width 102 height 14
select select "MANUAL_INVOICE"
click at [398, 131] on select "Select a payment method Visa ending in 3105 NORTH SALEM STATE BANK ending in 65…" at bounding box center [449, 138] width 102 height 14
click at [459, 188] on button "Pay Now" at bounding box center [449, 186] width 102 height 14
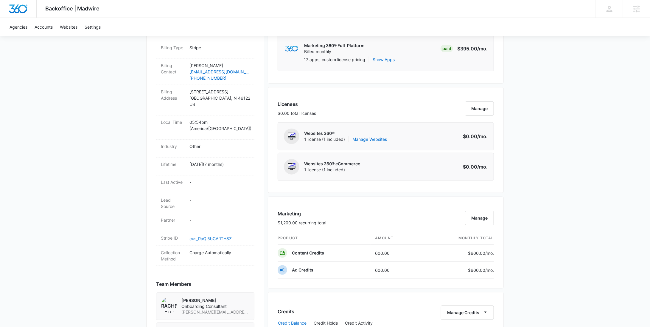
scroll to position [195, 0]
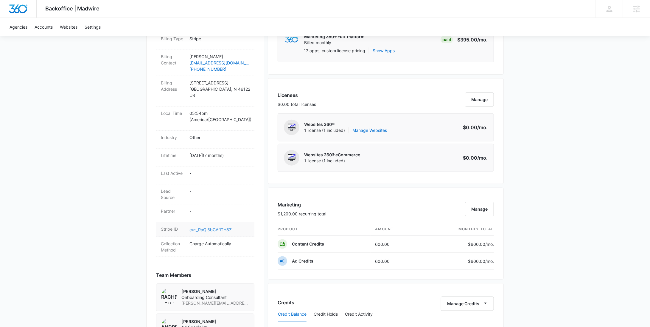
click at [217, 227] on link "cus_RaQl5bCAflTH8Z" at bounding box center [211, 229] width 42 height 5
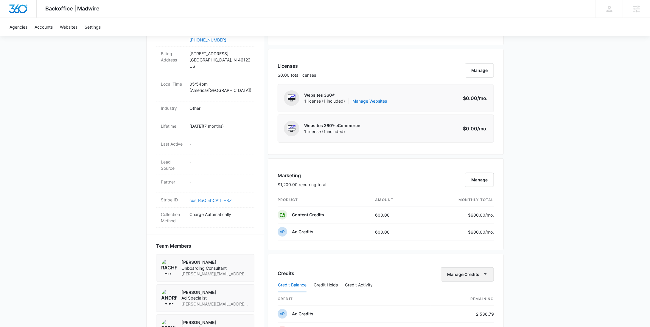
scroll to position [328, 0]
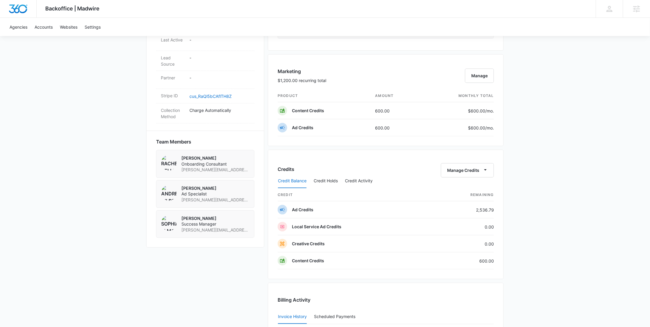
click at [464, 174] on div "Credit Balance Credit Holds Credit Activity" at bounding box center [386, 180] width 216 height 15
click at [465, 173] on div "Credit Balance Credit Holds Credit Activity" at bounding box center [386, 180] width 216 height 15
click at [462, 165] on button "Manage Credits" at bounding box center [467, 170] width 53 height 14
click at [462, 196] on div "Withdraw Credits" at bounding box center [477, 197] width 56 height 4
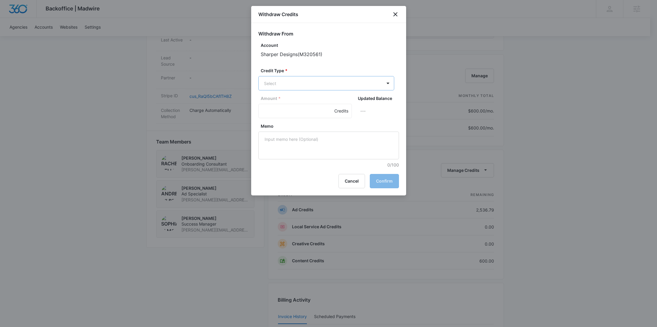
click at [353, 89] on body "Backoffice | Madwire Apps Settings RY Rochelle Young rochelle.young@madwire.com…" at bounding box center [328, 108] width 657 height 873
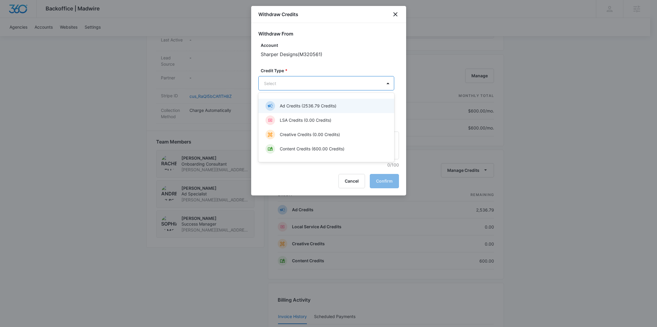
click at [325, 151] on p "Content Credits (600.00 Credits)" at bounding box center [312, 148] width 65 height 6
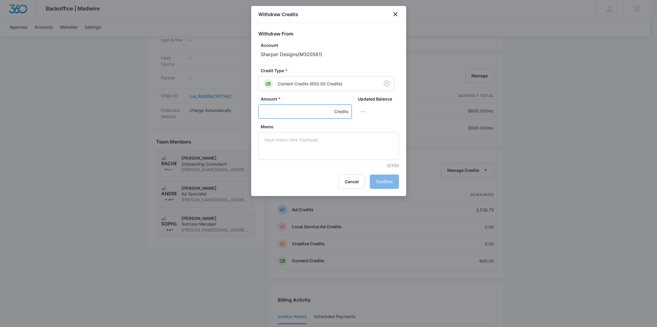
click at [284, 114] on input "Amount *" at bounding box center [305, 111] width 94 height 14
type input "600"
click at [293, 135] on textarea "Memo" at bounding box center [328, 146] width 141 height 28
paste textarea "5E3B431A-0010"
type textarea "5E3B431A-0010 SMM UGC"
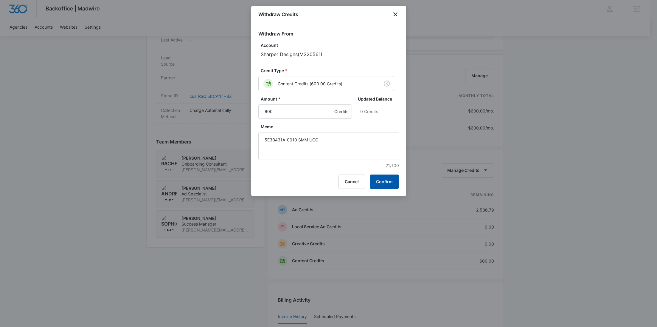
click at [394, 176] on button "Confirm" at bounding box center [384, 181] width 29 height 14
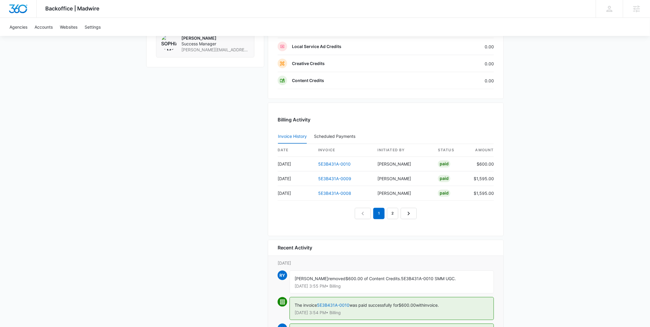
scroll to position [590, 0]
